Goal: Transaction & Acquisition: Purchase product/service

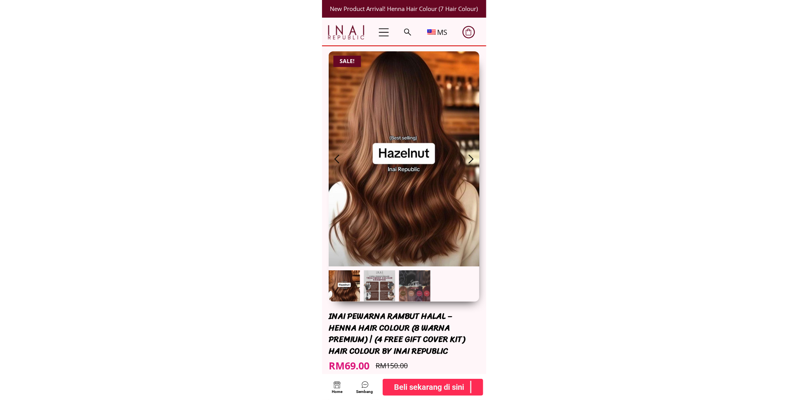
click at [414, 392] on b "Beli sekarang di sini" at bounding box center [429, 386] width 70 height 13
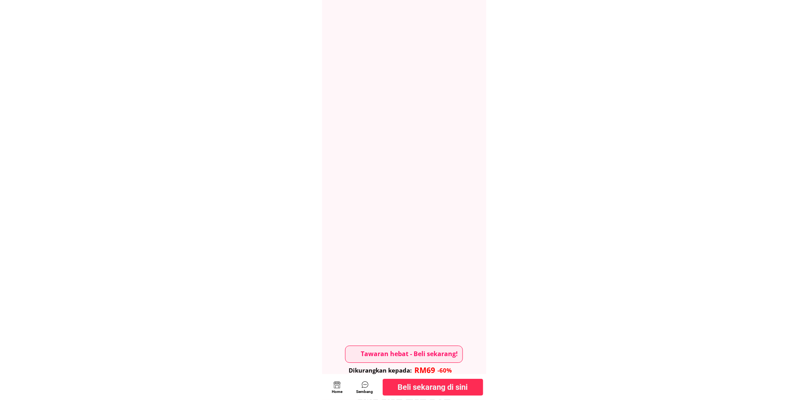
scroll to position [4255, 0]
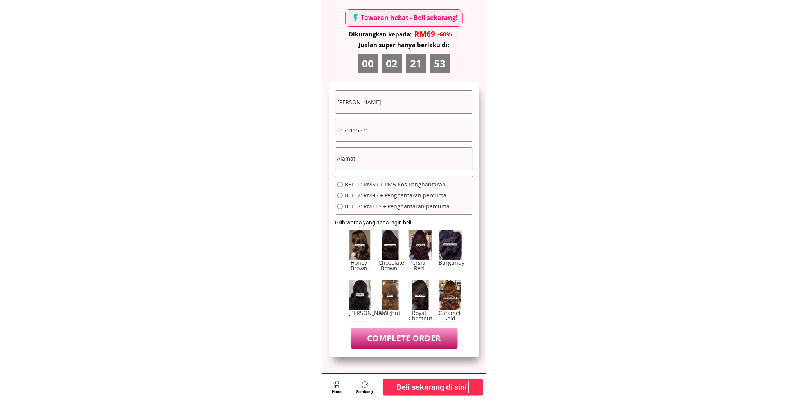
click at [401, 115] on form "Bogiiman bin Kario 0175115671 COMPLETE ORDER BELI 1: RM69 + RM5 Kos Penghantara…" at bounding box center [404, 219] width 139 height 258
click at [402, 106] on input "Bogiiman bin Kario" at bounding box center [404, 102] width 138 height 22
paste input "[PERSON_NAME]"
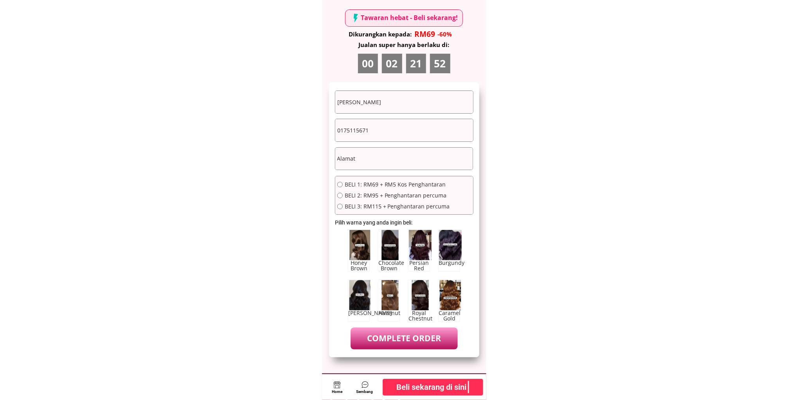
type input "[PERSON_NAME]"
click at [386, 132] on input "0175115671" at bounding box center [404, 130] width 138 height 22
paste input "0220008"
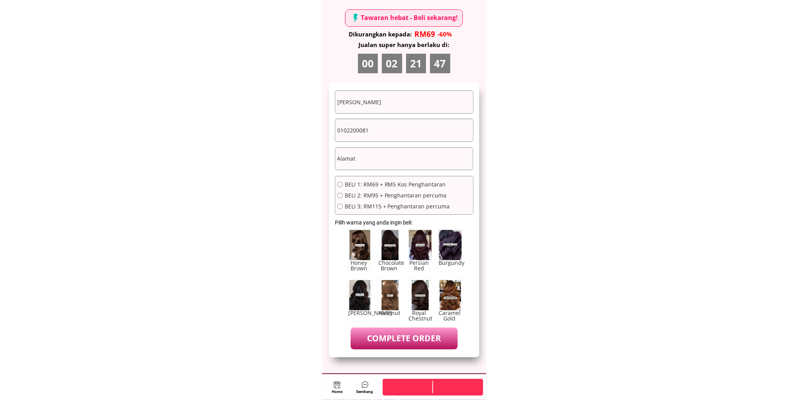
type input "0102200081"
drag, startPoint x: 366, startPoint y: 167, endPoint x: 357, endPoint y: 135, distance: 33.8
click at [366, 167] on input "text" at bounding box center [404, 159] width 138 height 22
click at [404, 157] on input "text" at bounding box center [404, 159] width 138 height 22
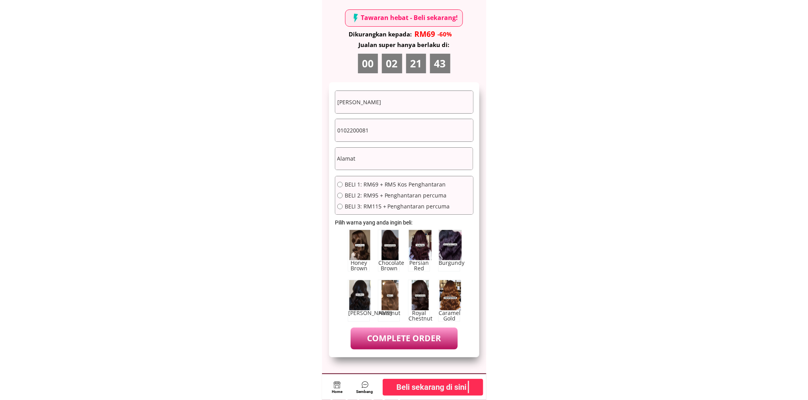
paste input "Petaling Jaya, 10, Malaysia"
type input "Petaling Jaya, 10, Malaysia"
click at [397, 184] on span "BELI 1: RM69 + RM5 Kos Penghantaran" at bounding box center [397, 184] width 105 height 5
radio input "true"
click at [416, 342] on p "COMPLETE ORDER" at bounding box center [404, 338] width 107 height 22
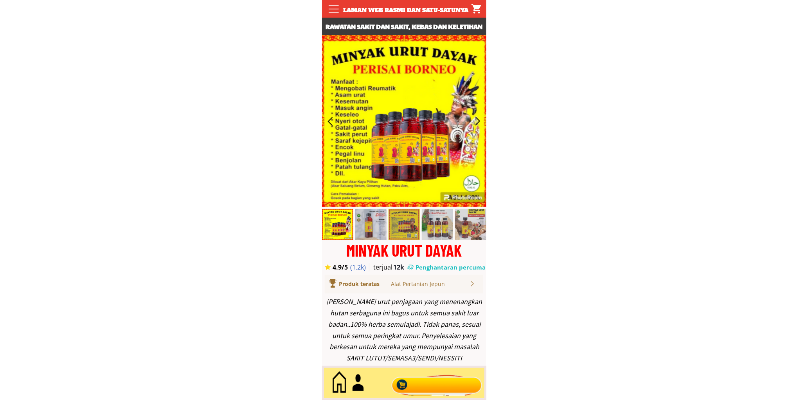
click at [431, 378] on div at bounding box center [436, 383] width 95 height 26
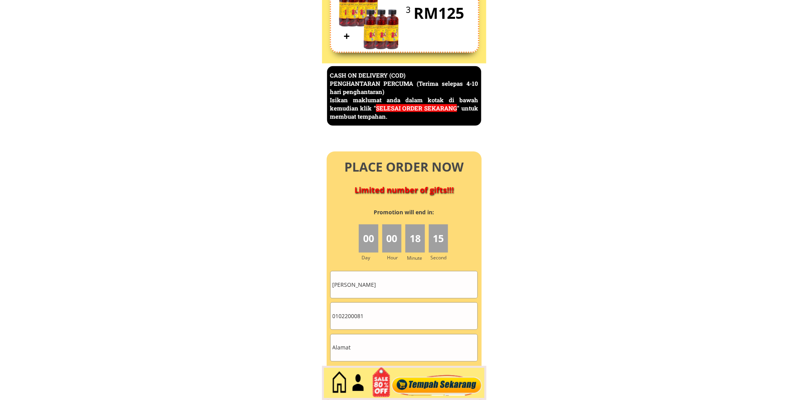
scroll to position [3396, 0]
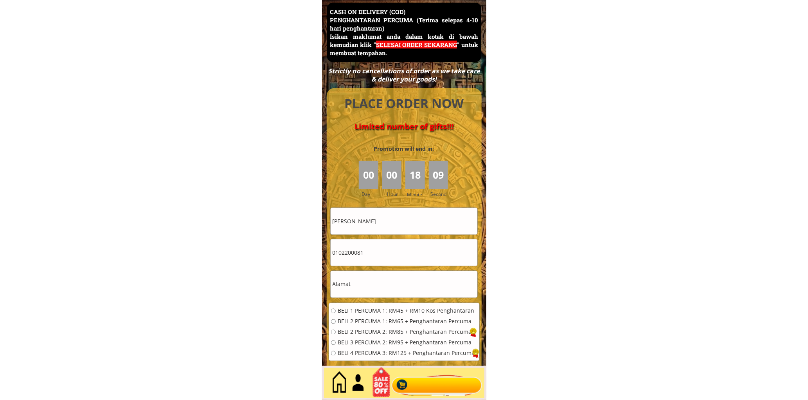
click at [386, 214] on input "[PERSON_NAME]" at bounding box center [404, 221] width 147 height 27
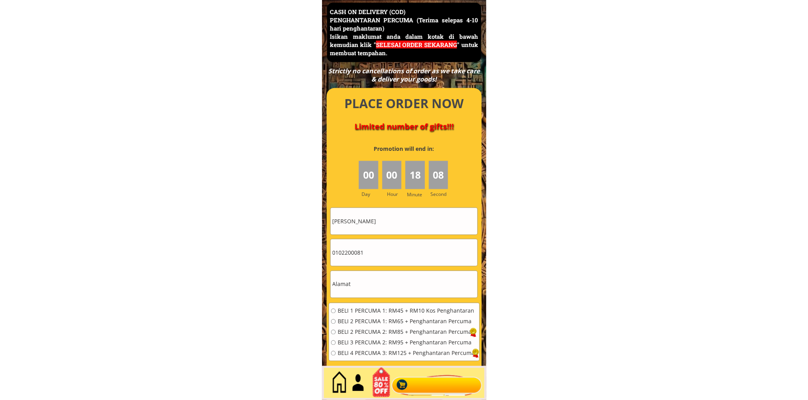
paste input "Norizan bt Tamby bt Tamby"
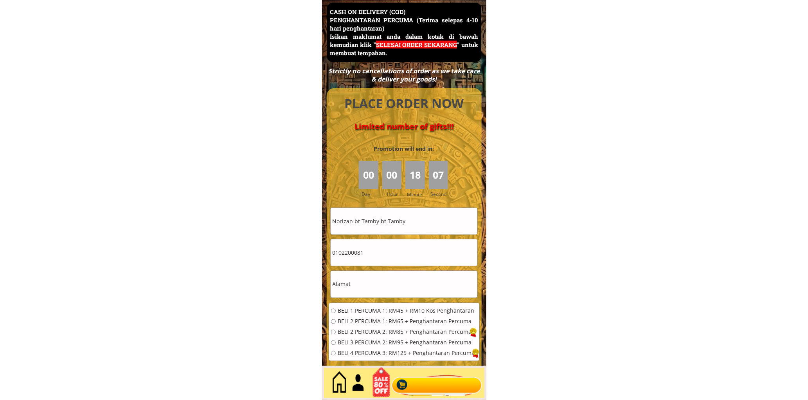
type input "Norizan bt Tamby bt Tamby"
click at [407, 249] on input "0102200081" at bounding box center [404, 252] width 147 height 27
paste input "Lot 1555 Kg Chuai Hilir"
type input "Lot 1555 Kg Chuai Hilir"
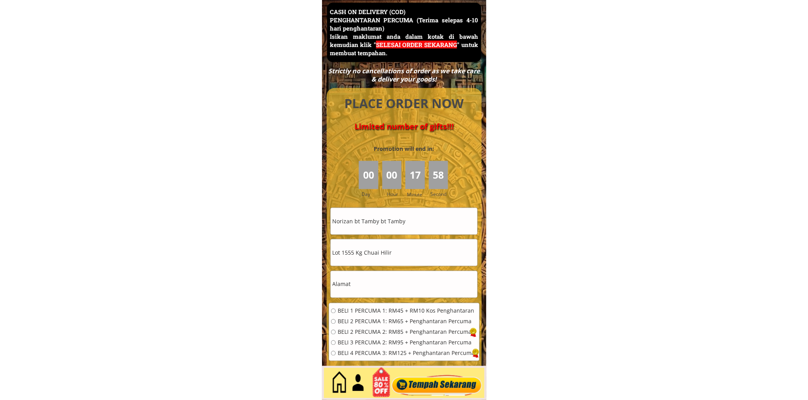
click at [415, 275] on input "text" at bounding box center [404, 284] width 147 height 27
paste input "Lot 1555 Kg Chuai Hilir"
type input "Lot 1555 Kg Chuai Hilir"
click at [409, 248] on input "Lot 1555 Kg Chuai Hilir" at bounding box center [404, 252] width 147 height 27
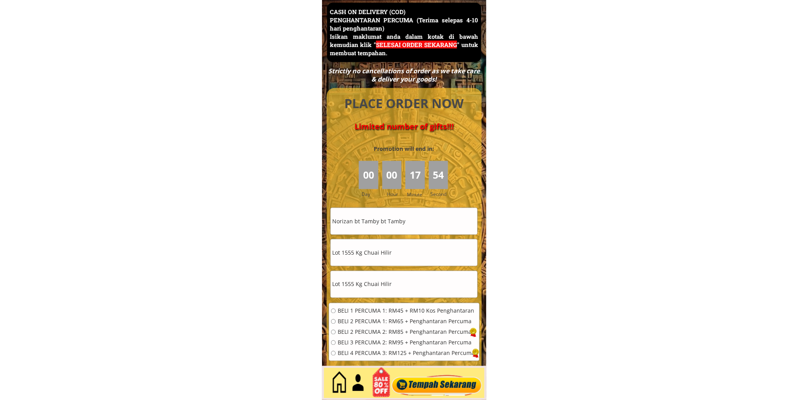
paste input "017-2811857"
drag, startPoint x: 380, startPoint y: 251, endPoint x: 303, endPoint y: 267, distance: 79.3
click at [344, 253] on input "017-2811857" at bounding box center [404, 252] width 147 height 27
click at [353, 255] on input "0172811857" at bounding box center [404, 252] width 147 height 27
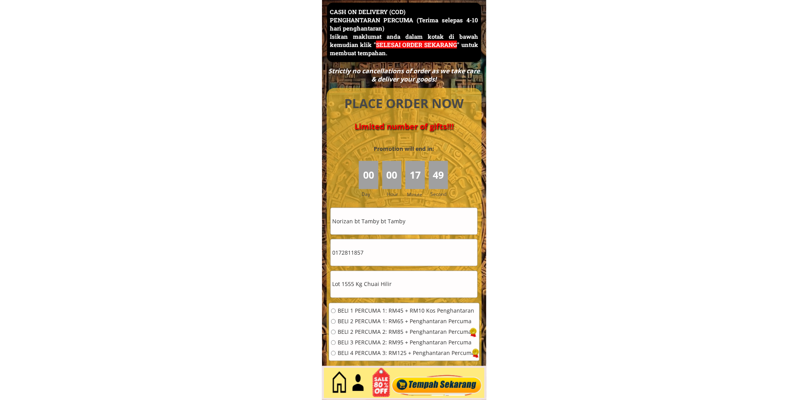
type input "0172811857"
click at [370, 326] on div "BELI 1 PERCUMA 1: RM45 + RM10 Kos Penghantaran BELI 2 PERCUMA 1: RM65 + Penghan…" at bounding box center [403, 334] width 144 height 53
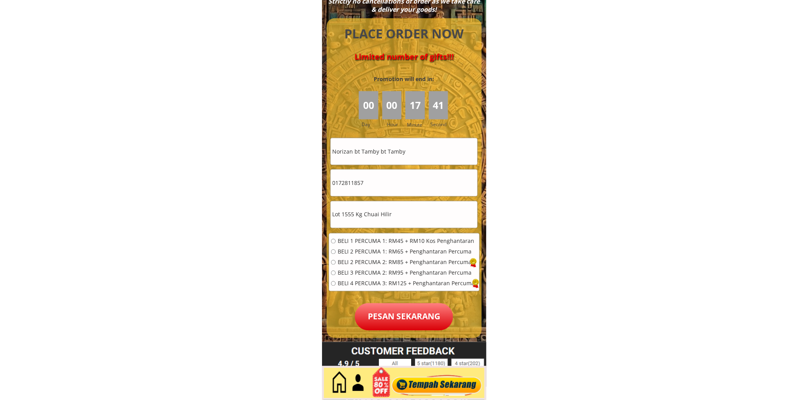
scroll to position [3469, 0]
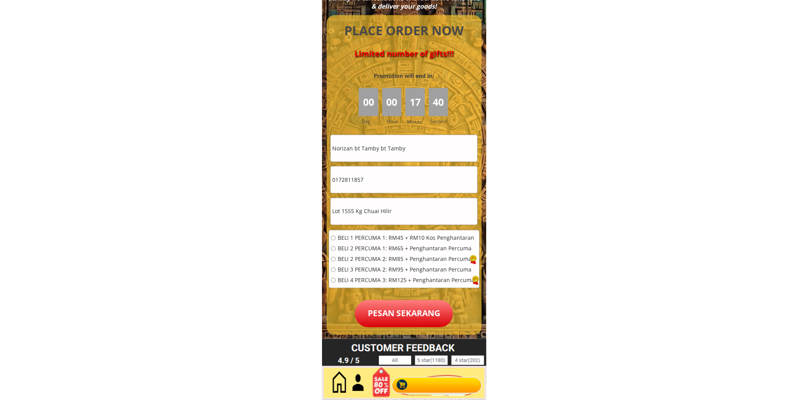
click at [365, 246] on span "BELI 2 PERCUMA 1: RM65 + Penghantaran Percuma" at bounding box center [406, 248] width 137 height 5
radio input "true"
click at [400, 308] on p "Pesan sekarang" at bounding box center [404, 313] width 98 height 27
